Goal: Information Seeking & Learning: Find contact information

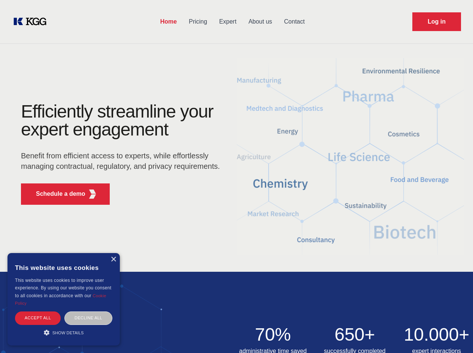
click at [236, 177] on div "Efficiently streamline your expert engagement Benefit from efficient access to …" at bounding box center [123, 157] width 228 height 108
click at [56, 194] on p "Schedule a demo" at bounding box center [60, 194] width 49 height 9
click at [113, 260] on div "× This website uses cookies This website uses cookies to improve user experienc…" at bounding box center [63, 299] width 112 height 93
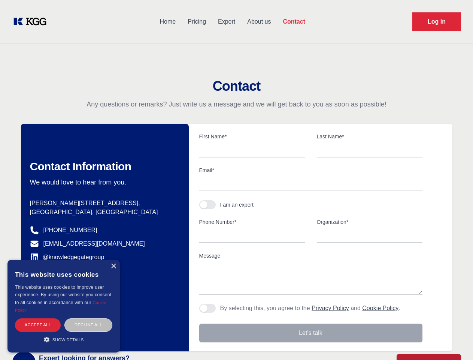
click at [38, 318] on div "Accept all" at bounding box center [38, 324] width 46 height 13
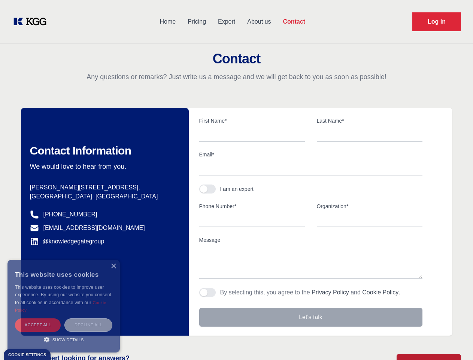
click at [88, 318] on div "Decline all" at bounding box center [88, 324] width 48 height 13
click at [64, 333] on main "Contact Any questions or remarks? Just write us a message and we will get back …" at bounding box center [236, 195] width 473 height 390
